Goal: Task Accomplishment & Management: Manage account settings

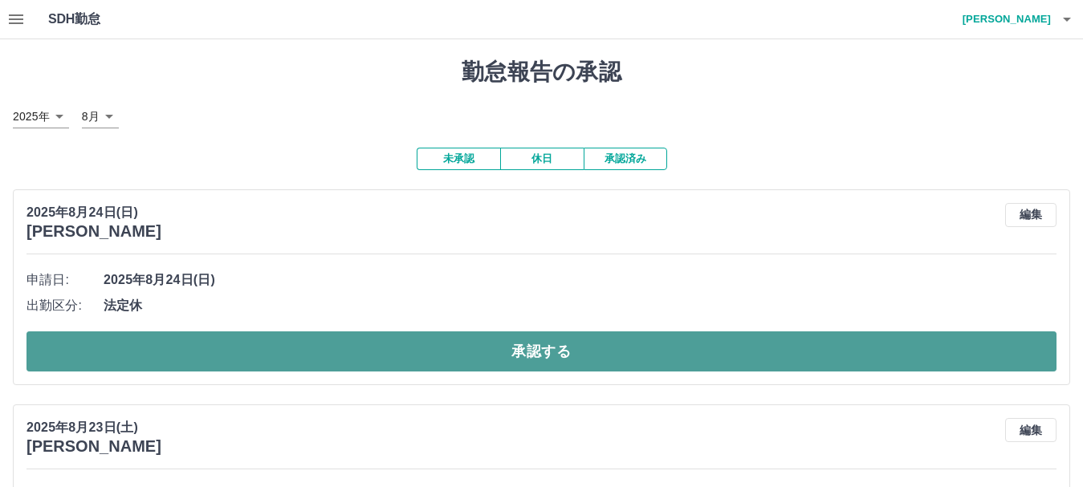
click at [188, 356] on button "承認する" at bounding box center [541, 352] width 1030 height 40
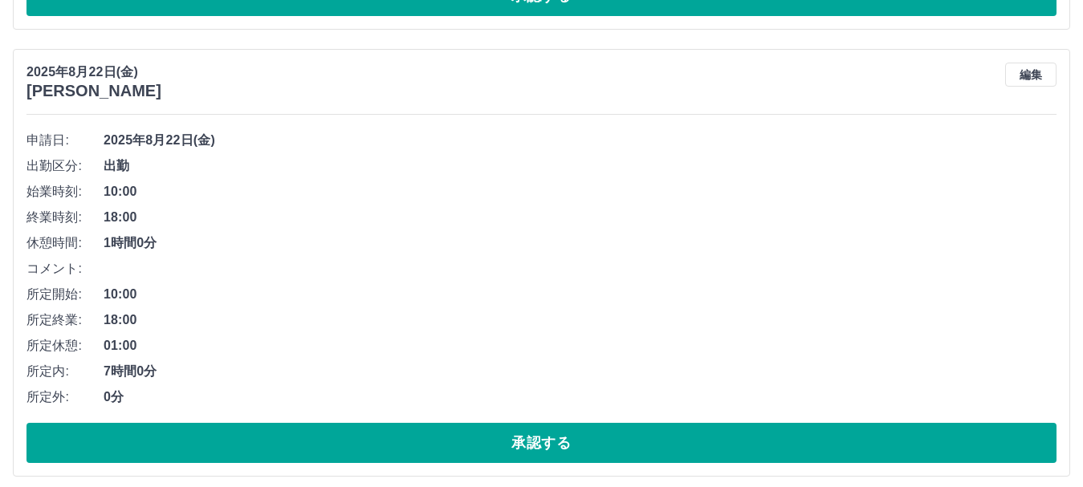
scroll to position [3445, 0]
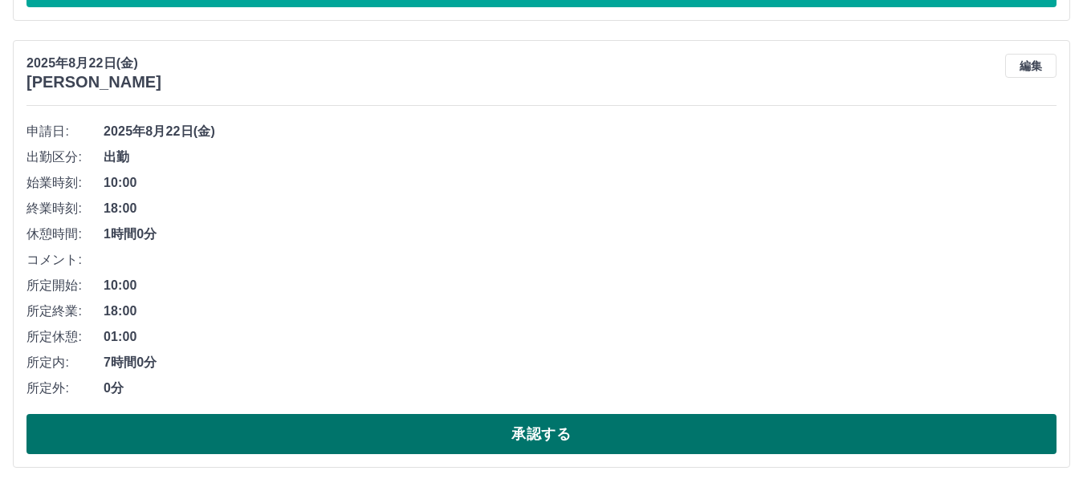
click at [193, 429] on button "承認する" at bounding box center [541, 434] width 1030 height 40
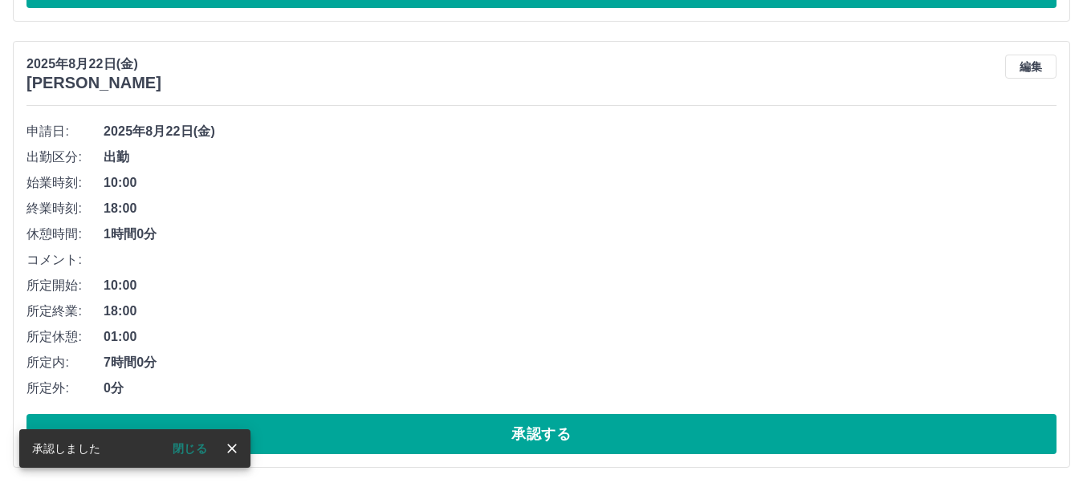
scroll to position [2997, 0]
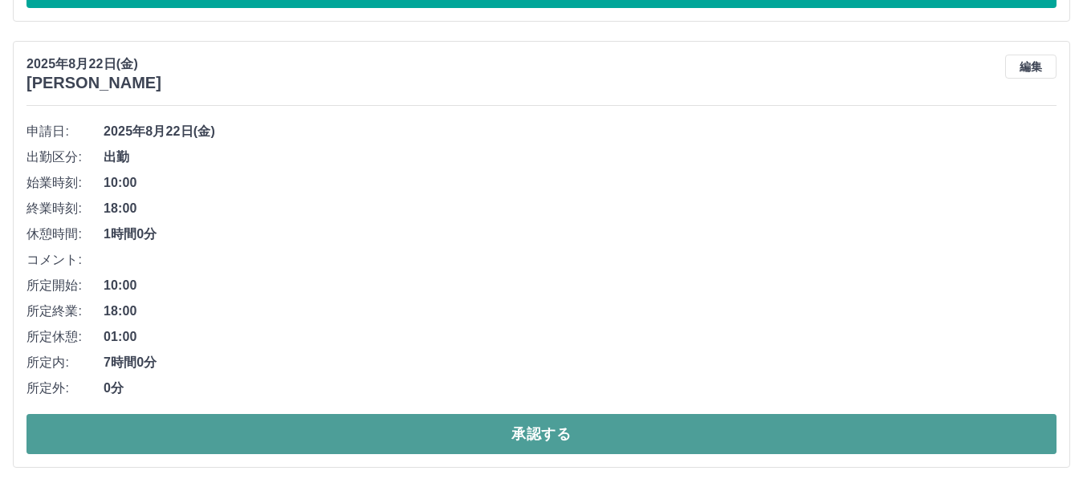
click at [307, 425] on button "承認する" at bounding box center [541, 434] width 1030 height 40
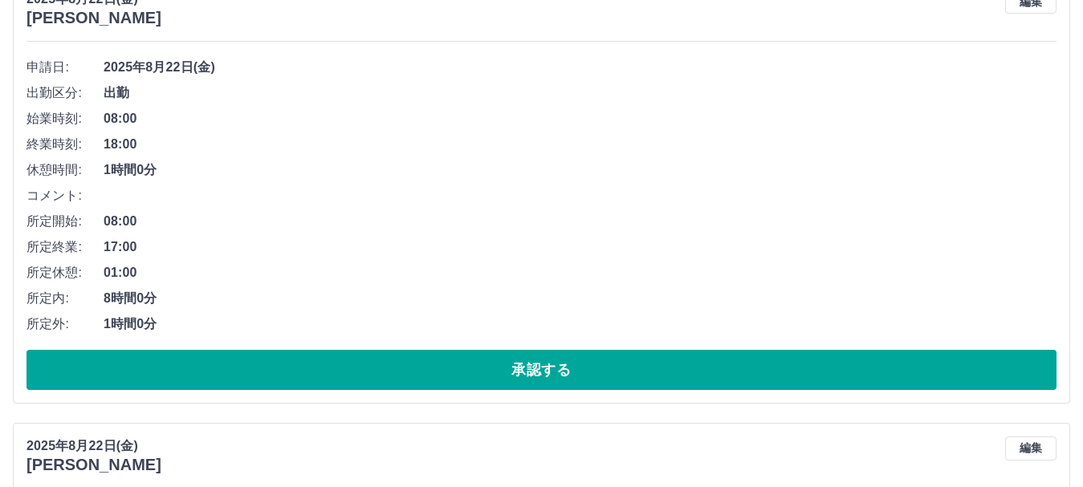
scroll to position [2166, 0]
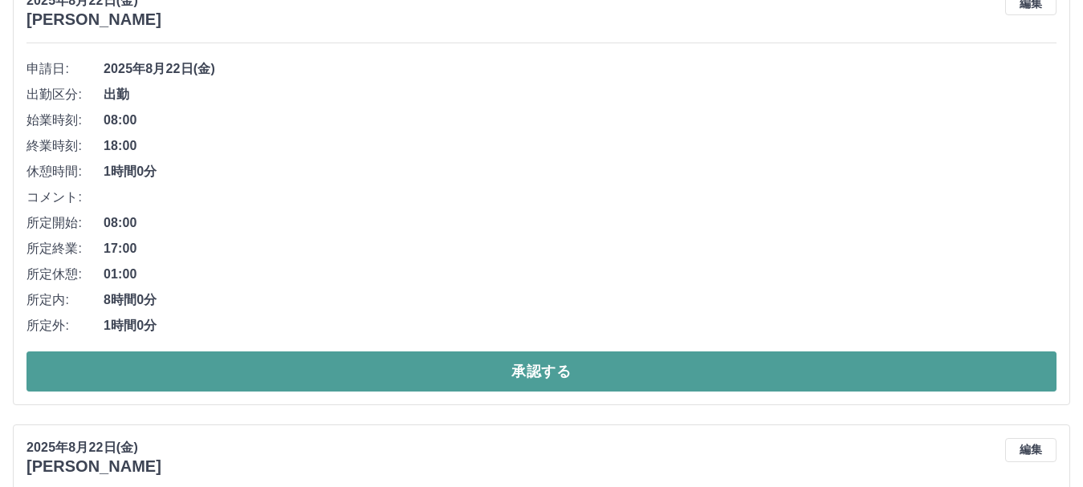
click at [370, 368] on button "承認する" at bounding box center [541, 372] width 1030 height 40
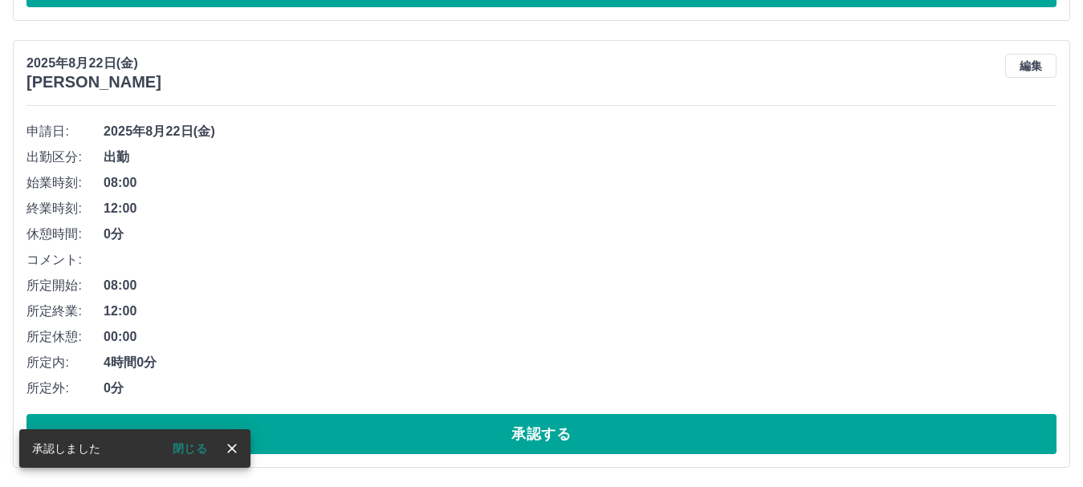
scroll to position [1719, 0]
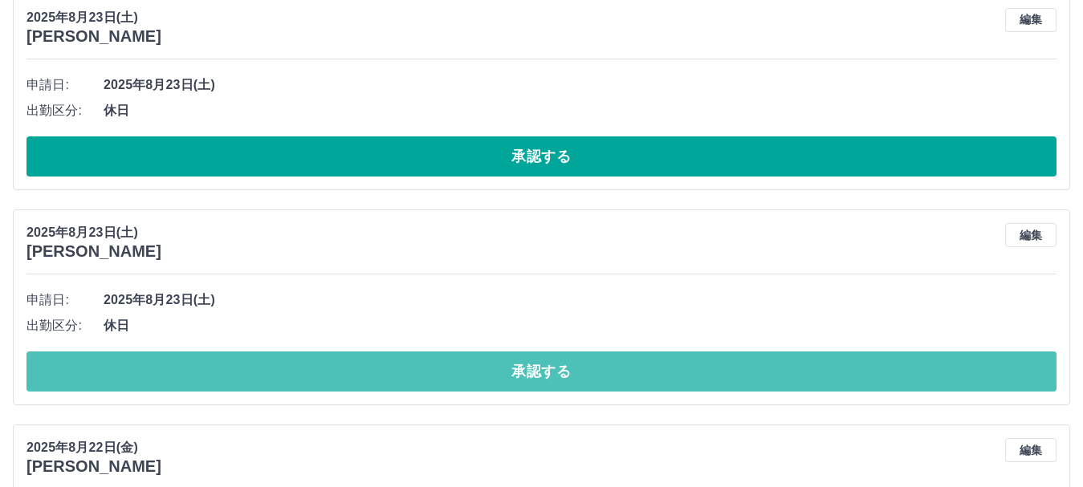
click at [370, 368] on button "承認する" at bounding box center [541, 372] width 1030 height 40
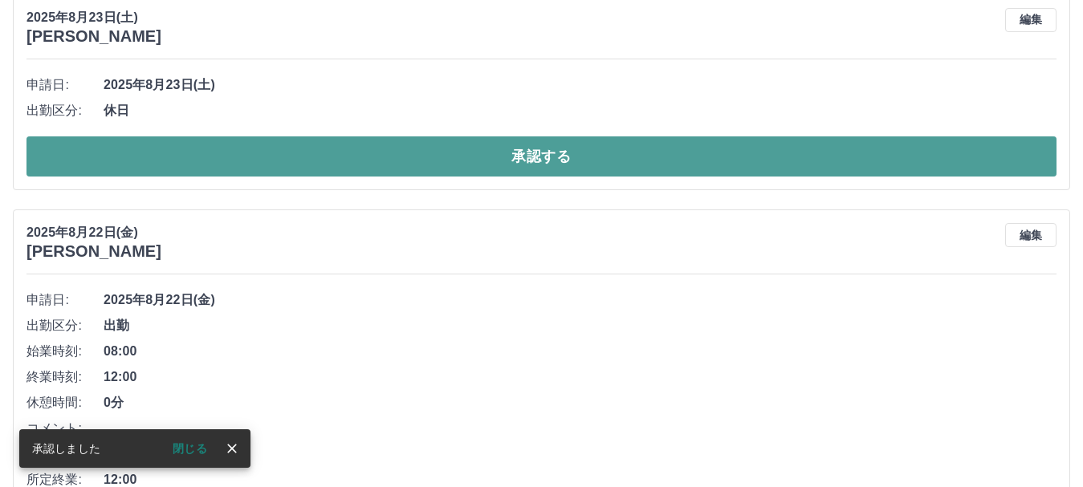
click at [326, 168] on button "承認する" at bounding box center [541, 156] width 1030 height 40
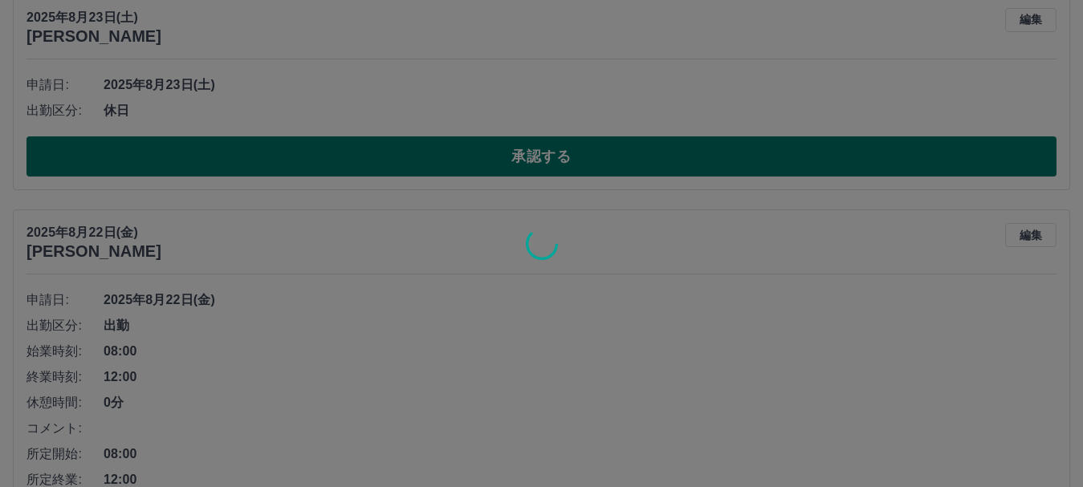
scroll to position [1504, 0]
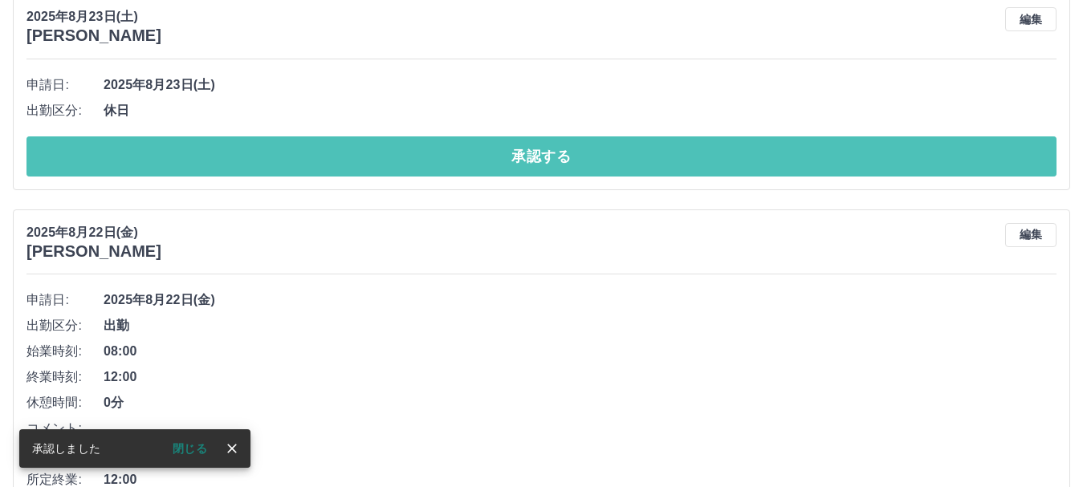
click at [326, 168] on button "承認する" at bounding box center [541, 156] width 1030 height 40
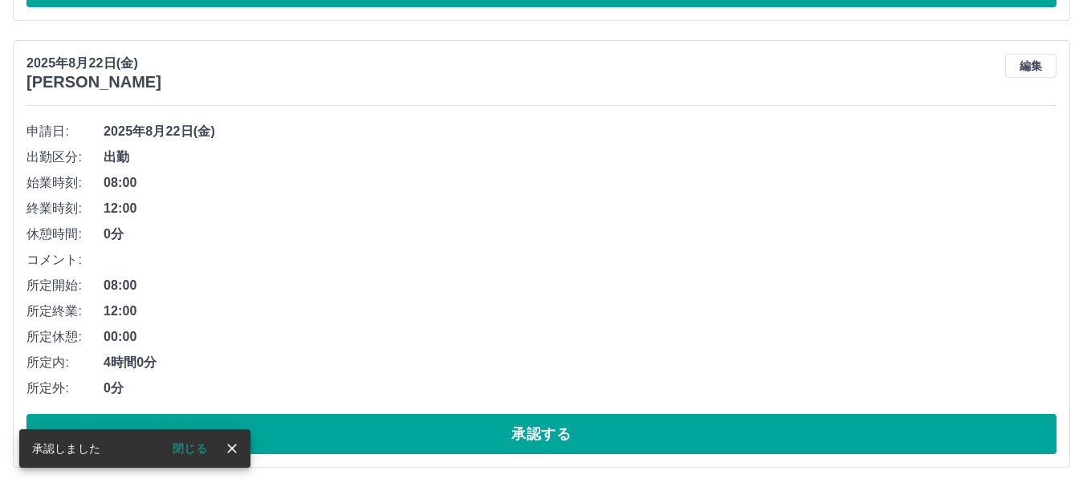
scroll to position [1288, 0]
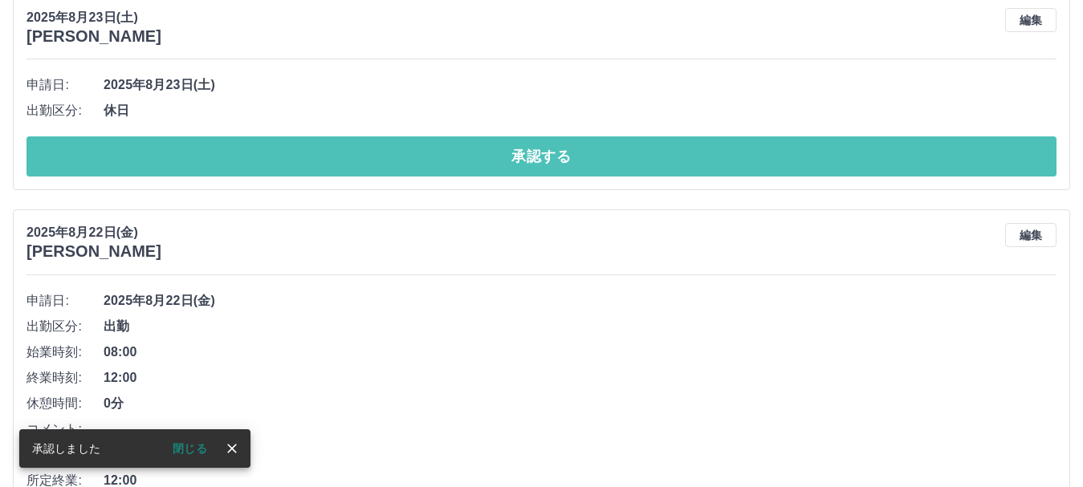
click at [326, 168] on button "承認する" at bounding box center [541, 156] width 1030 height 40
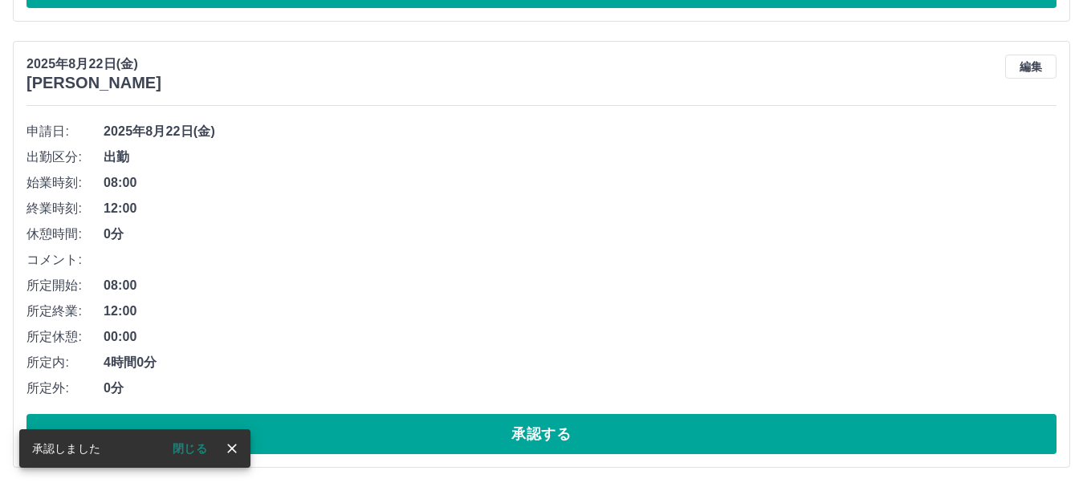
scroll to position [1072, 0]
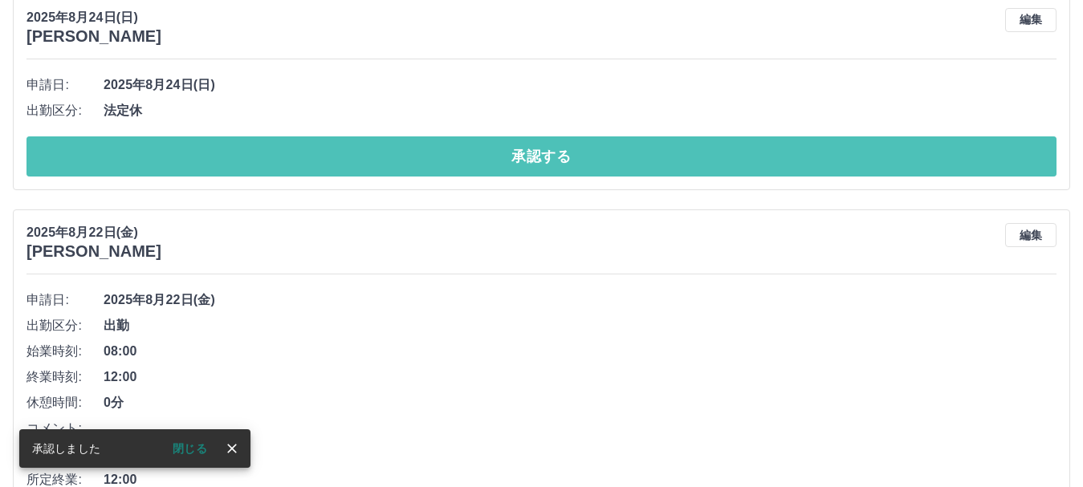
click at [326, 168] on button "承認する" at bounding box center [541, 156] width 1030 height 40
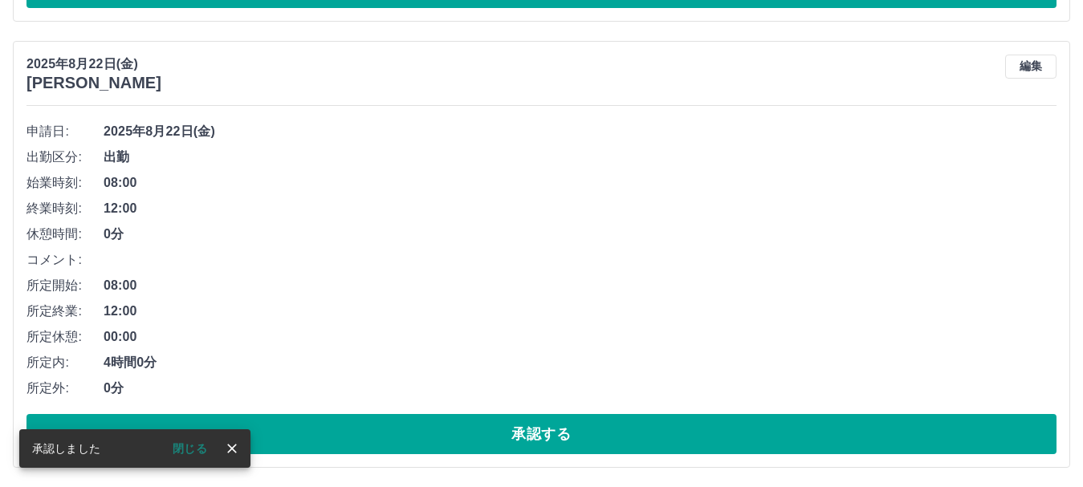
scroll to position [857, 0]
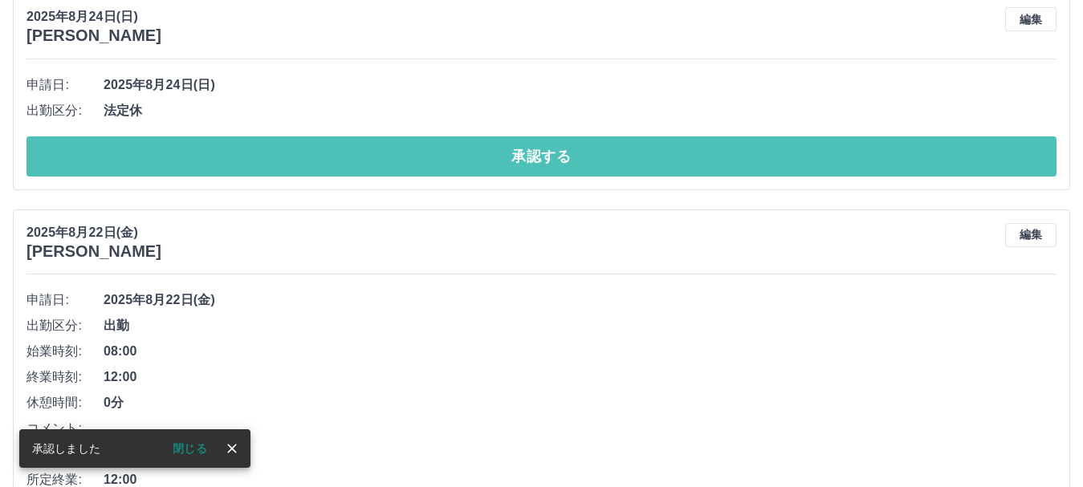
click at [326, 168] on button "承認する" at bounding box center [541, 156] width 1030 height 40
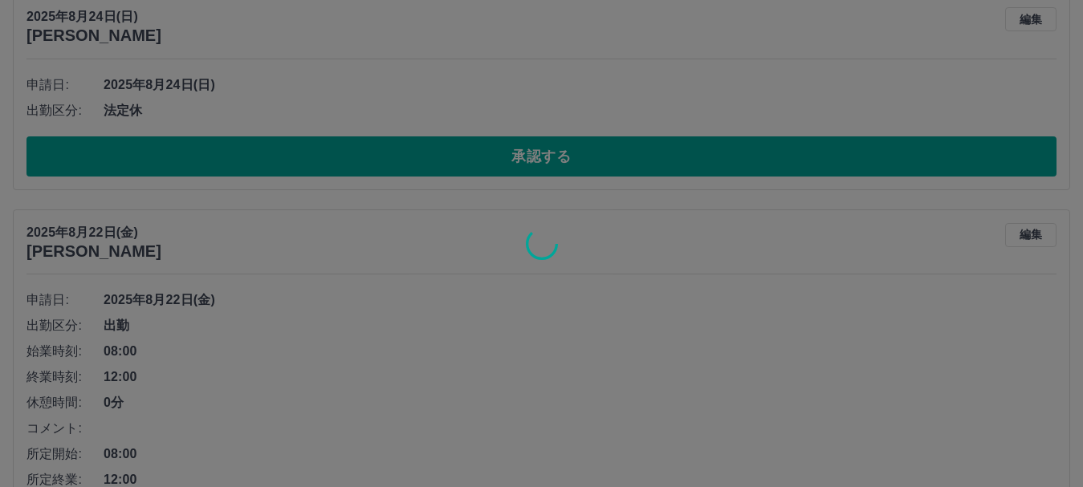
scroll to position [641, 0]
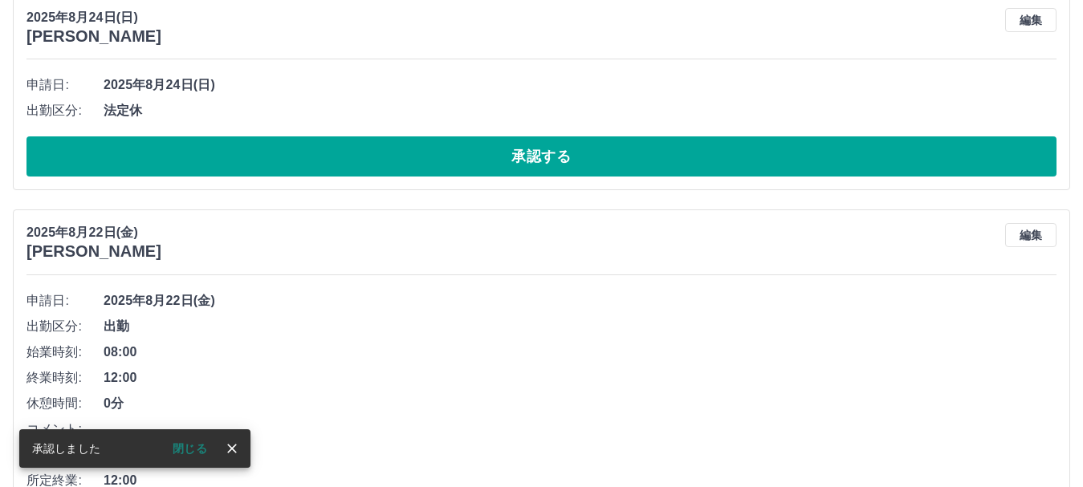
click at [326, 168] on button "承認する" at bounding box center [541, 156] width 1030 height 40
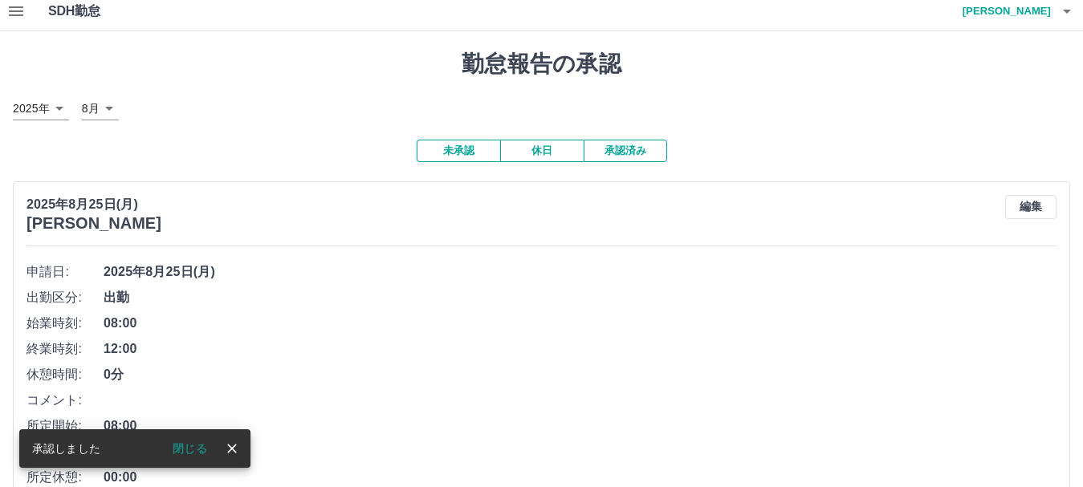
scroll to position [0, 0]
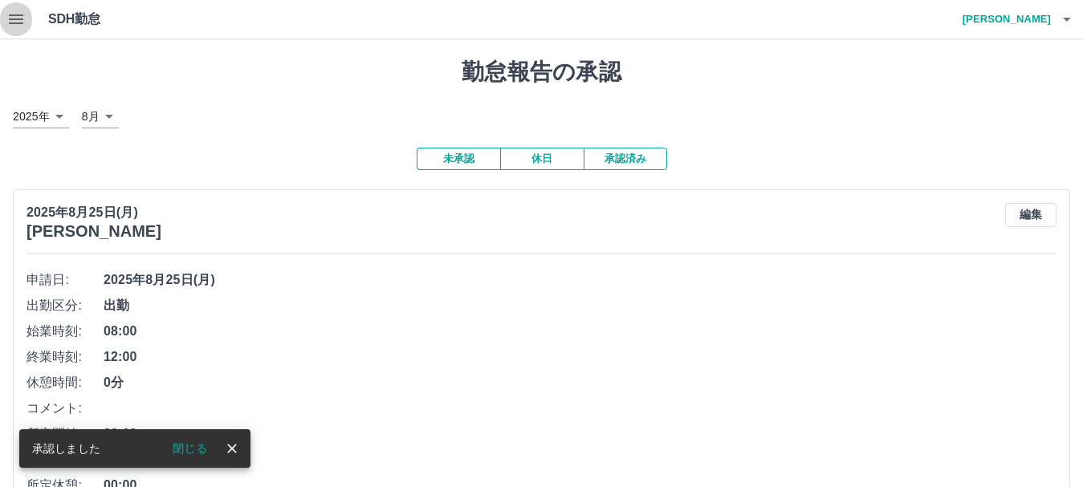
click at [19, 18] on icon "button" at bounding box center [15, 19] width 19 height 19
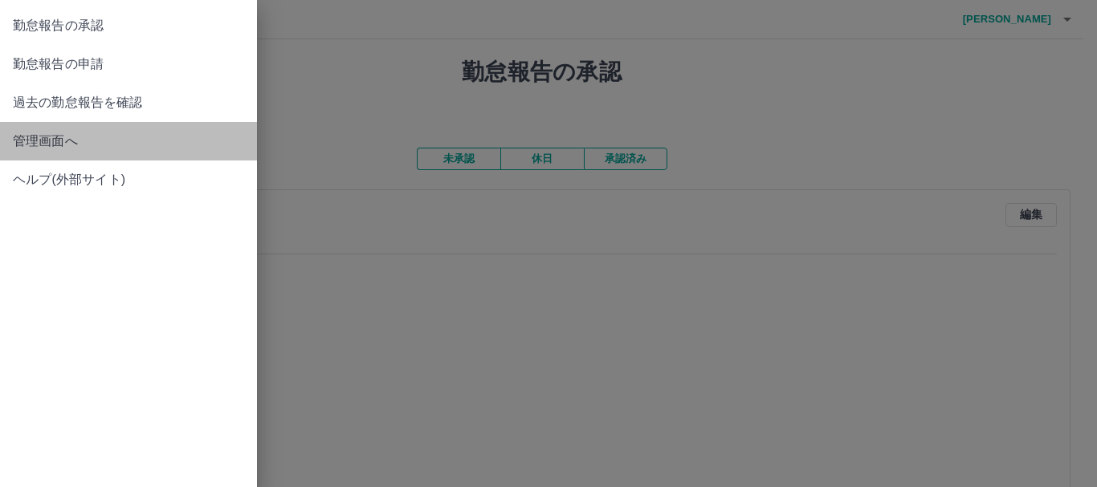
click at [68, 147] on span "管理画面へ" at bounding box center [128, 141] width 231 height 19
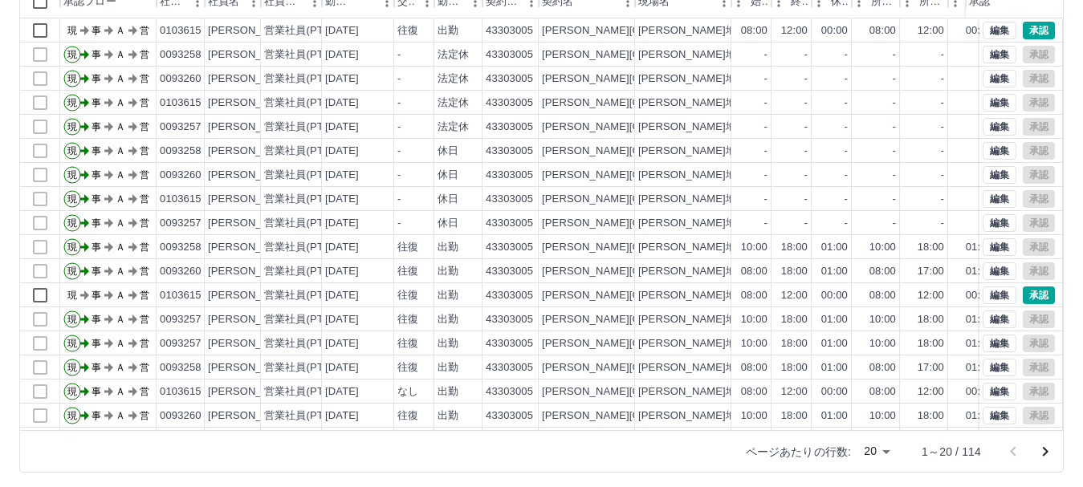
scroll to position [191, 0]
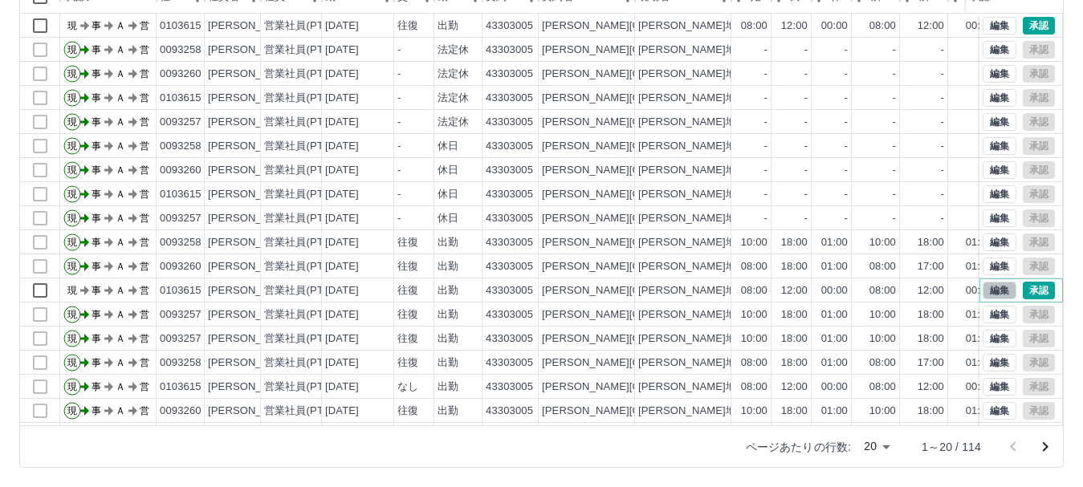
click at [987, 290] on button "編集" at bounding box center [1000, 291] width 34 height 18
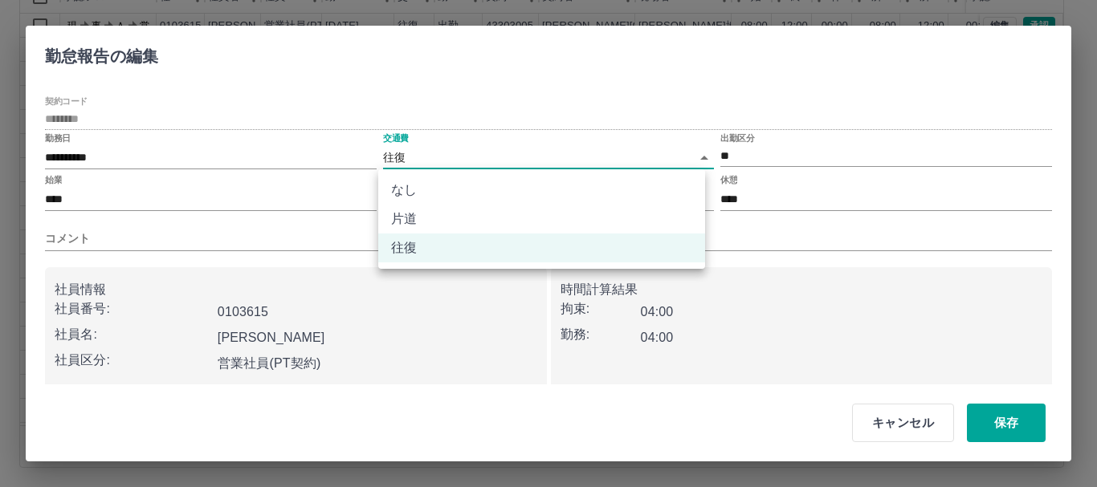
click at [401, 156] on body "SDH勤怠 [PERSON_NAME] 勤務実績承認 前月 [DATE] 次月 今月 月選択 承認モード 削除モード 一括承認 列一覧 0 フィルター 行間隔…" at bounding box center [548, 148] width 1097 height 678
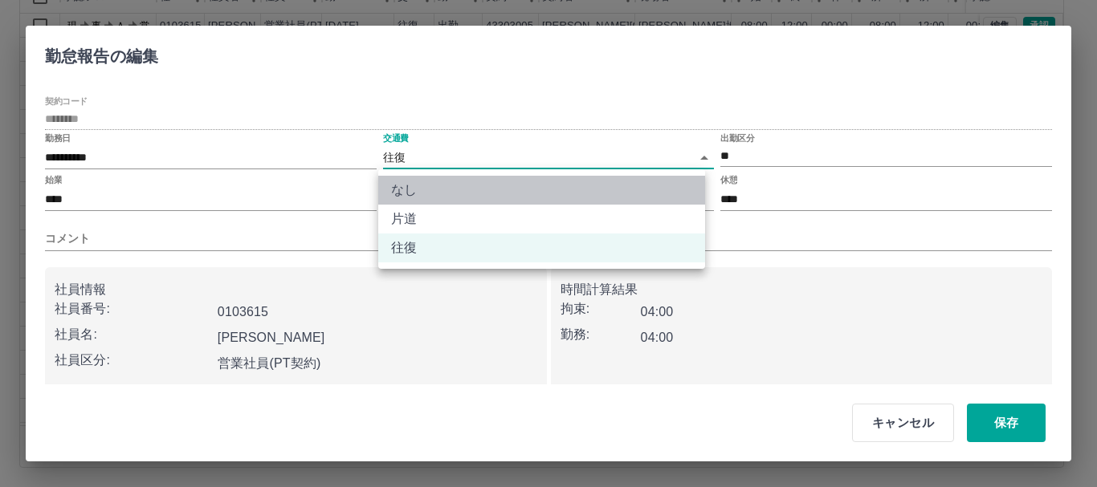
click at [401, 185] on li "なし" at bounding box center [541, 190] width 327 height 29
type input "****"
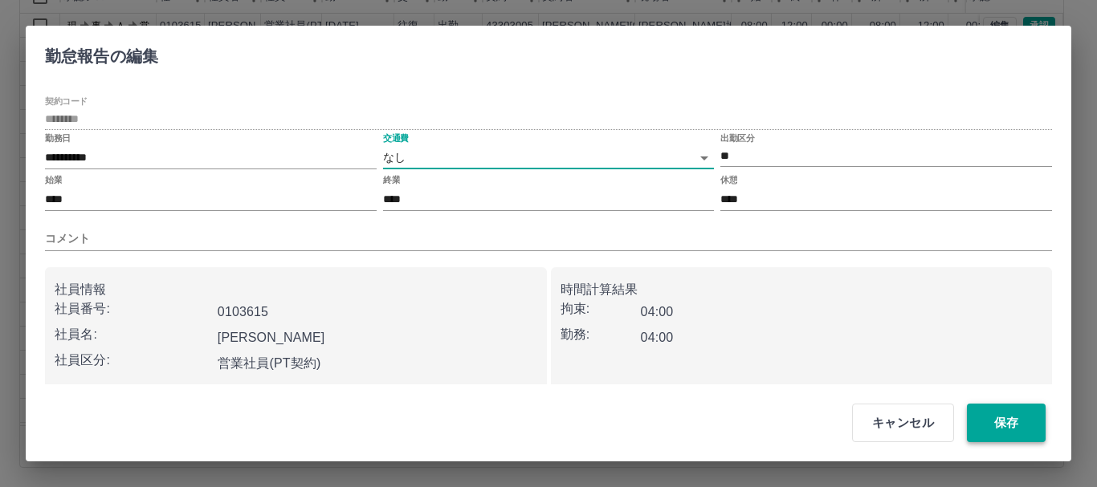
click at [987, 432] on button "保存" at bounding box center [1006, 423] width 79 height 39
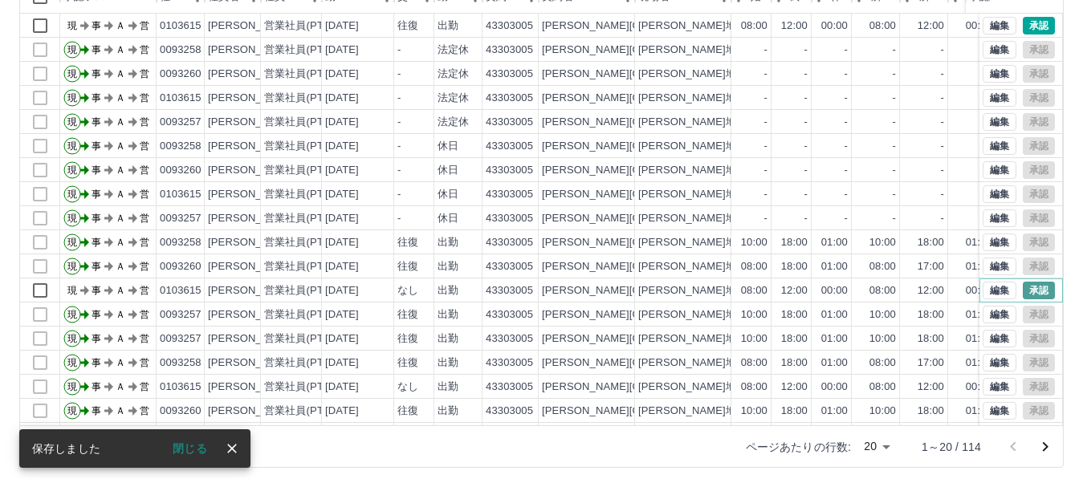
click at [1030, 291] on button "承認" at bounding box center [1039, 291] width 32 height 18
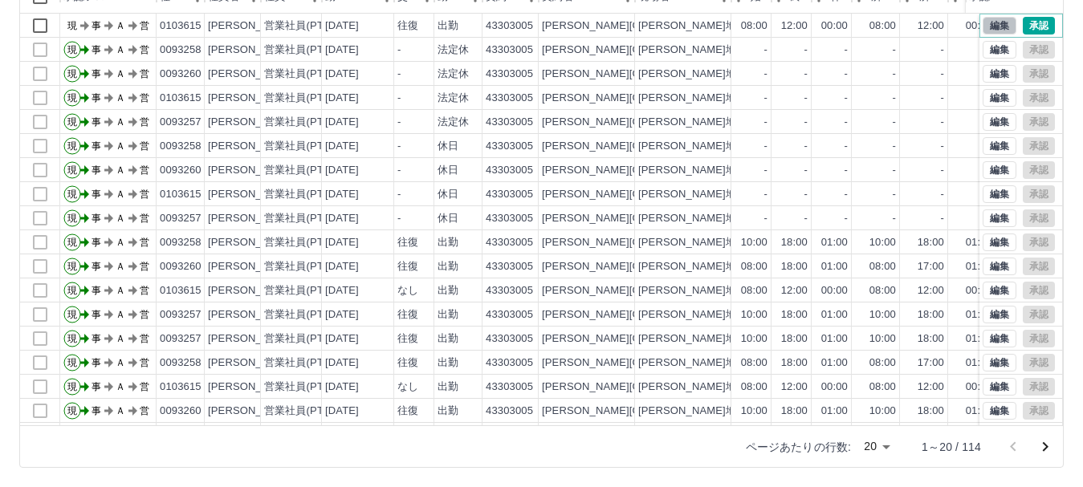
click at [989, 31] on button "編集" at bounding box center [1000, 26] width 34 height 18
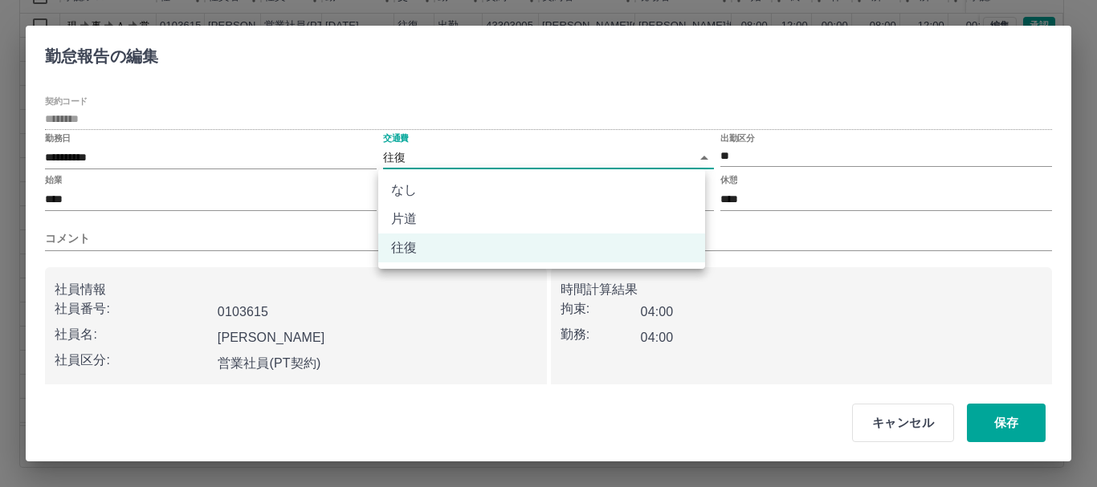
click at [392, 154] on body "SDH勤怠 [PERSON_NAME] 勤務実績承認 前月 [DATE] 次月 今月 月選択 承認モード 削除モード 一括承認 列一覧 0 フィルター 行間隔…" at bounding box center [548, 148] width 1097 height 678
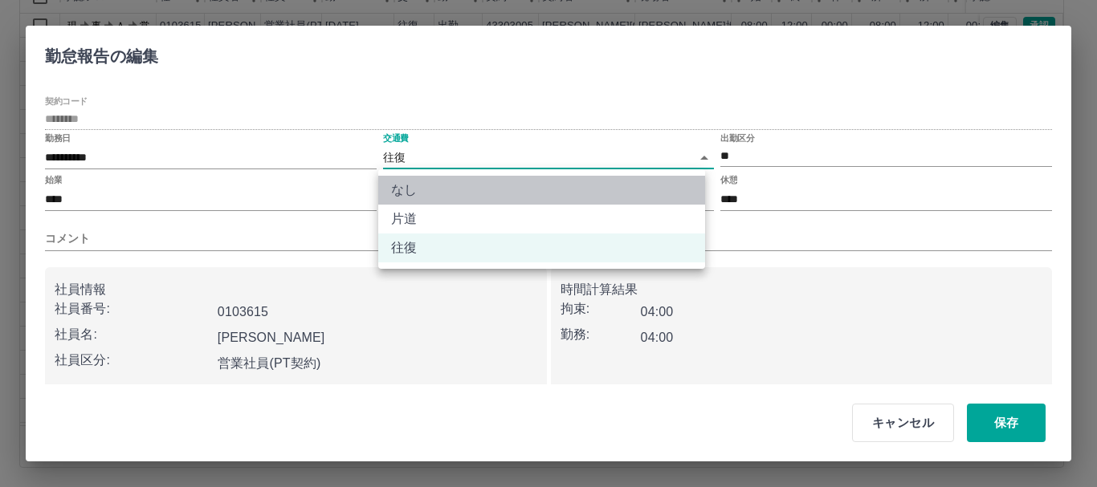
click at [408, 182] on li "なし" at bounding box center [541, 190] width 327 height 29
type input "****"
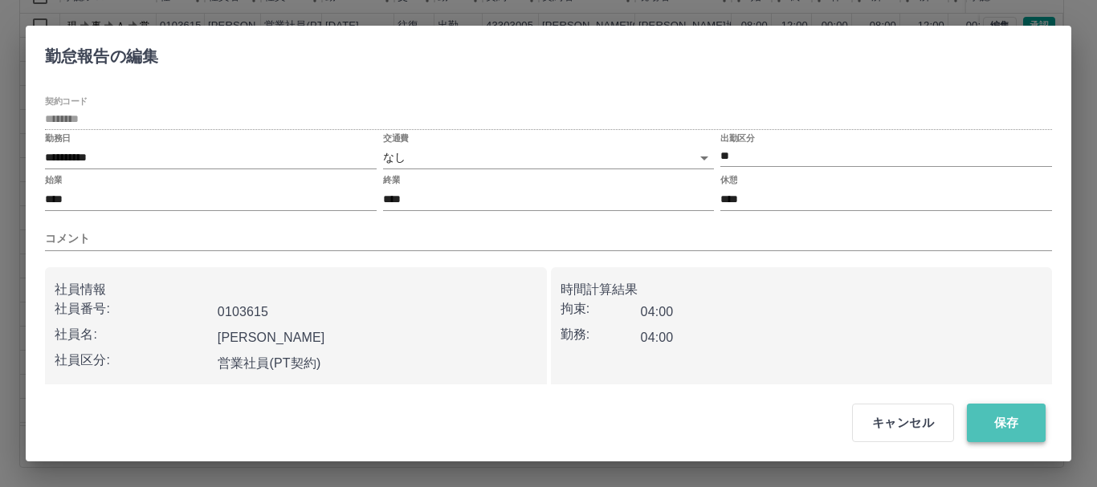
click at [1015, 421] on button "保存" at bounding box center [1006, 423] width 79 height 39
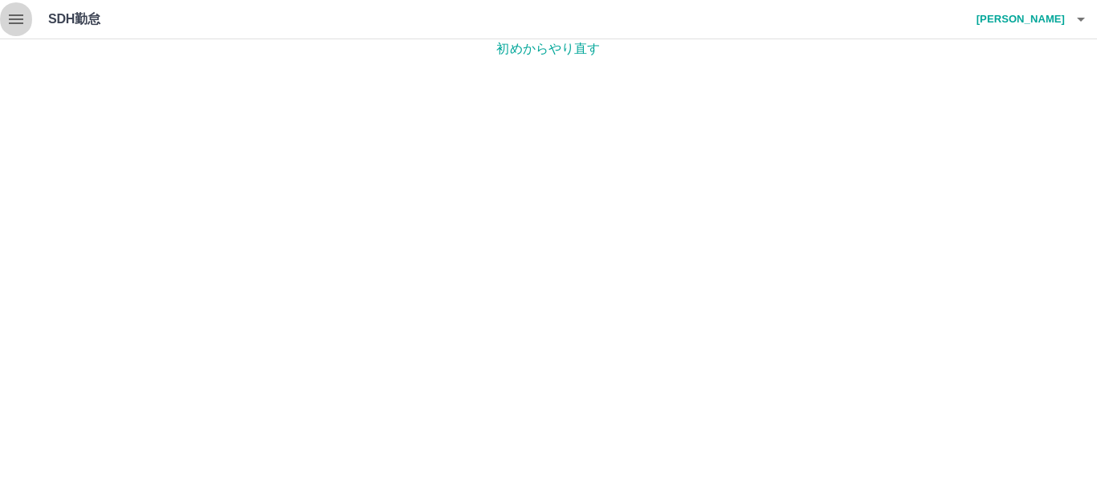
click at [18, 14] on icon "button" at bounding box center [16, 19] width 14 height 10
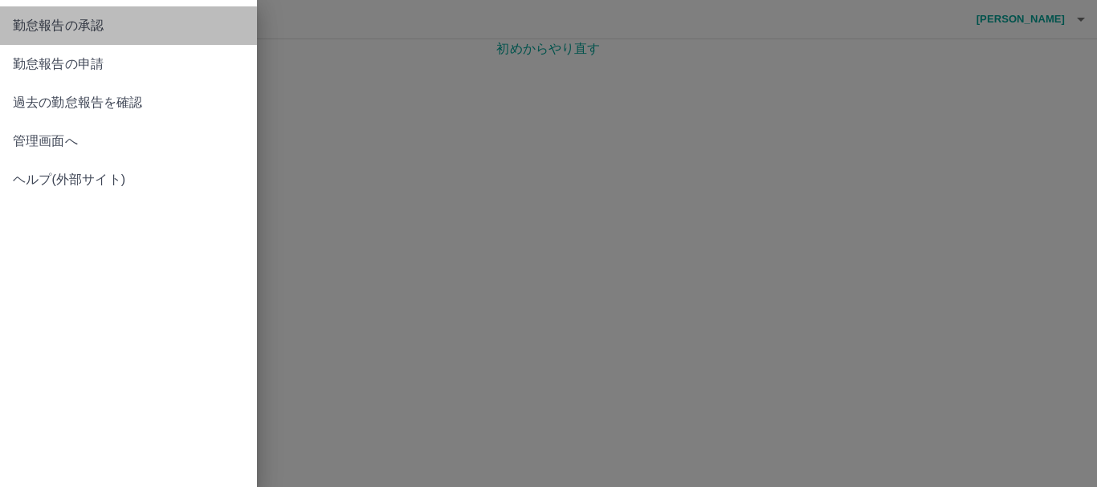
click at [47, 28] on span "勤怠報告の承認" at bounding box center [128, 25] width 231 height 19
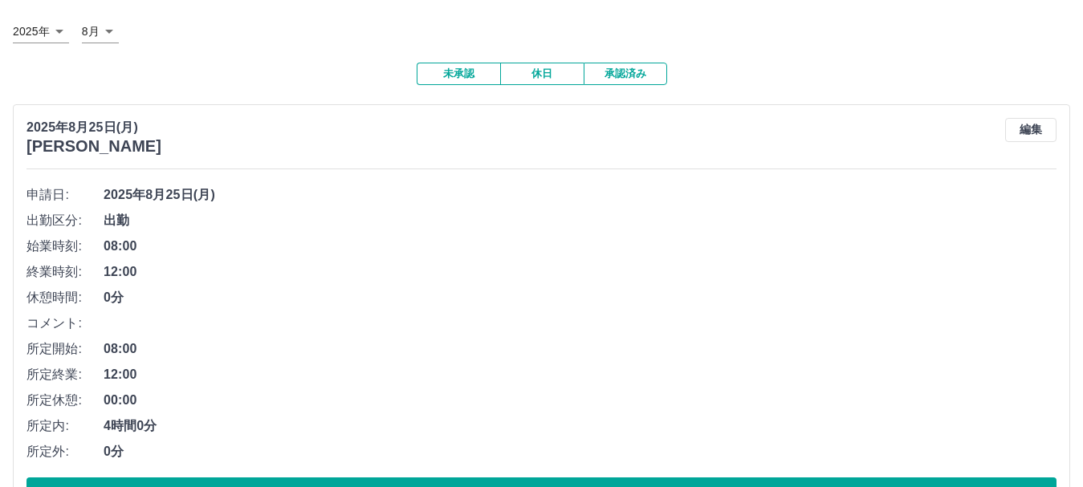
scroll to position [150, 0]
